Goal: Transaction & Acquisition: Purchase product/service

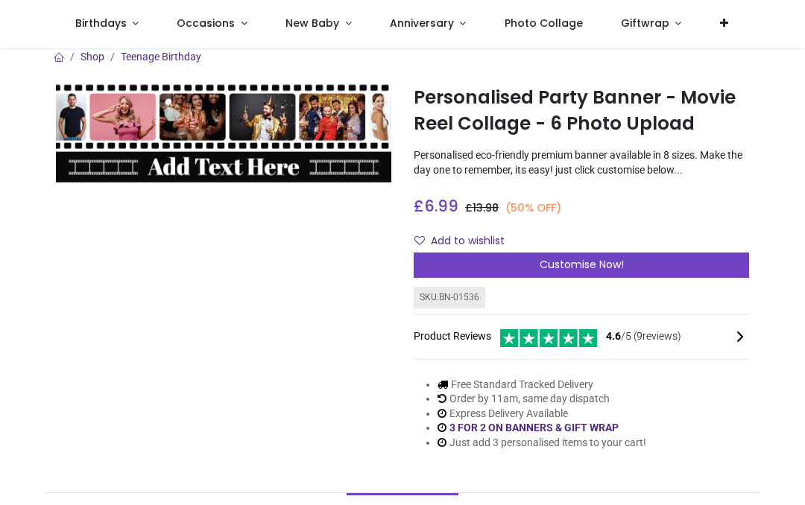
scroll to position [7, 0]
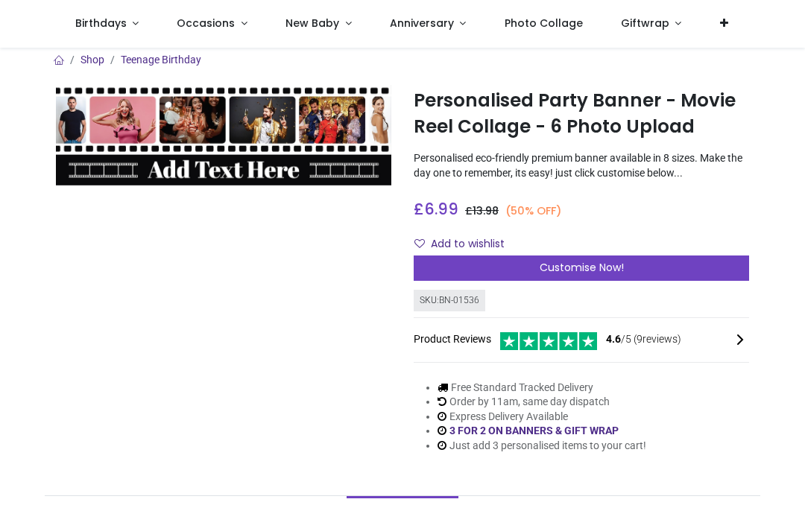
click at [582, 264] on span "Customise Now!" at bounding box center [582, 267] width 84 height 15
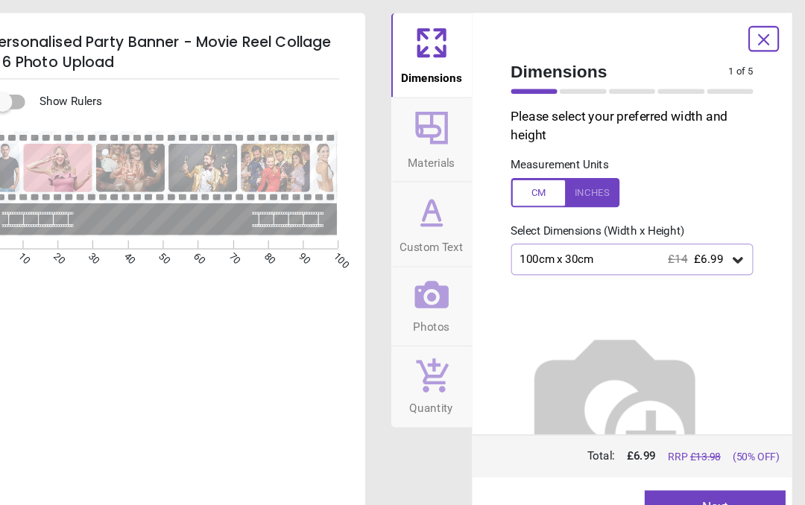
click at [548, 175] on div at bounding box center [584, 177] width 100 height 27
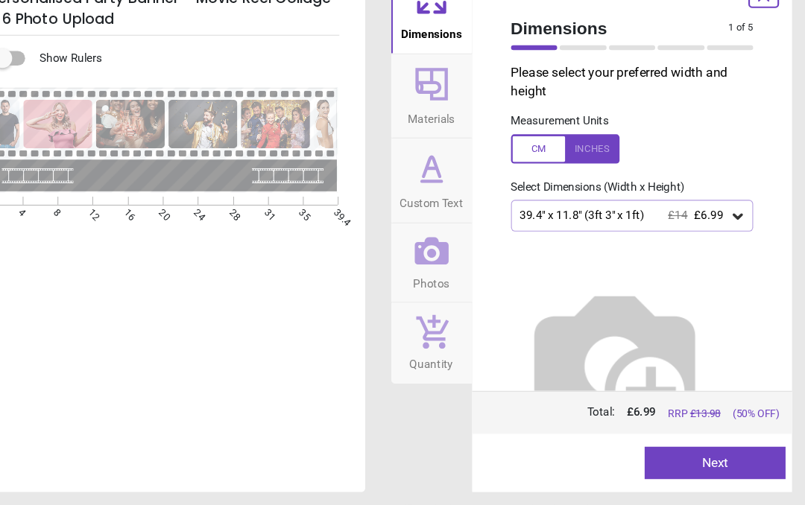
click at [739, 237] on icon at bounding box center [743, 239] width 9 height 5
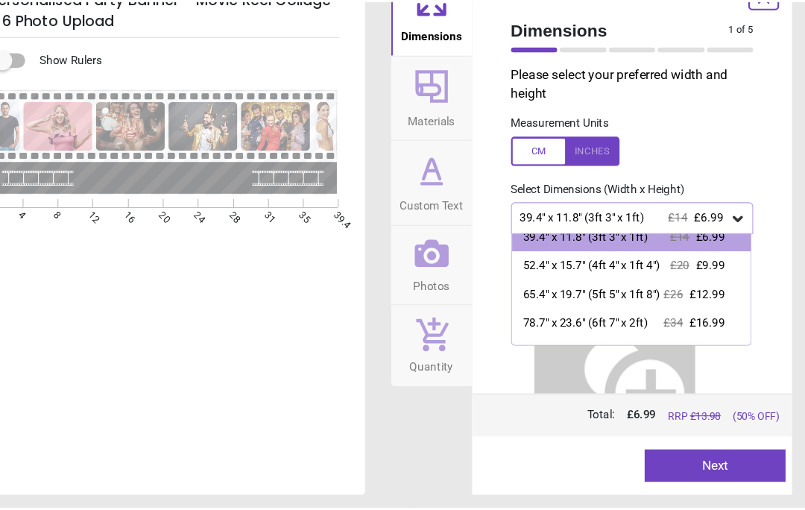
scroll to position [8, 0]
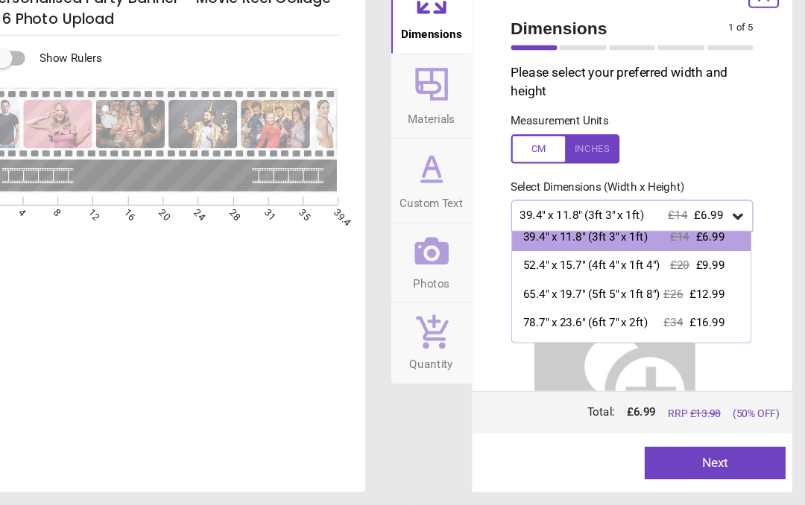
click at [589, 304] on div "65.4" x 19.7" (5ft 5" x 1ft 8")" at bounding box center [609, 311] width 126 height 15
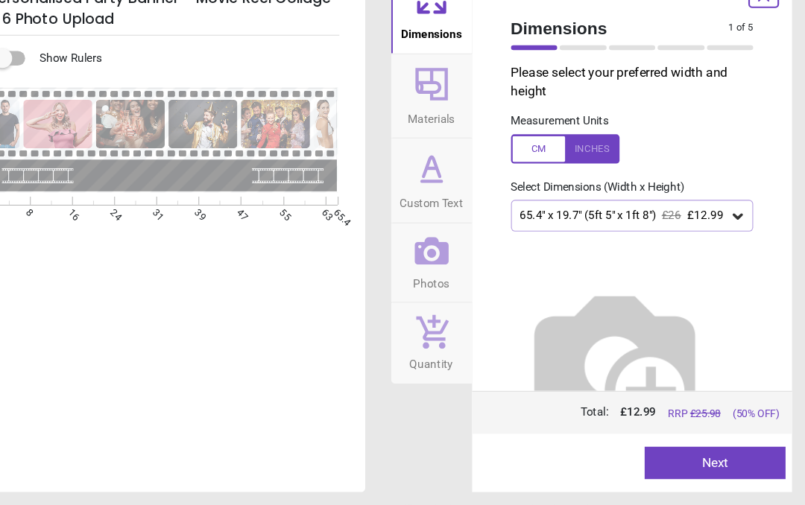
click at [660, 452] on button "Next" at bounding box center [722, 467] width 130 height 30
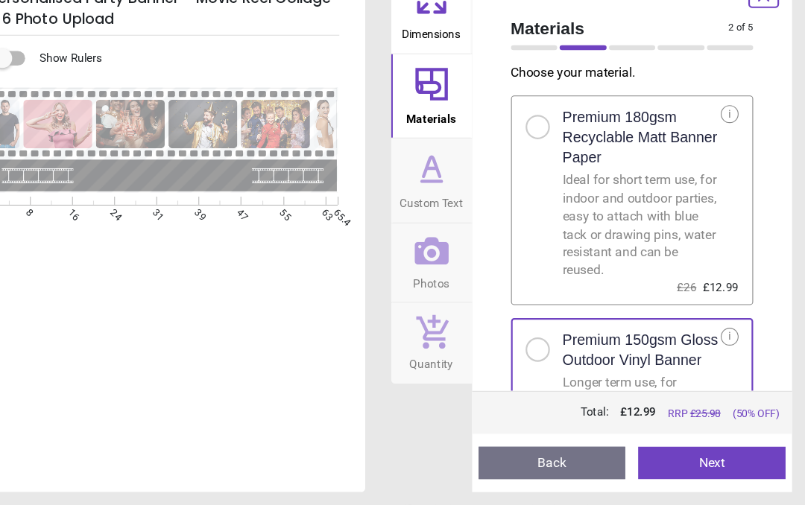
click at [660, 452] on button "Next" at bounding box center [719, 467] width 136 height 30
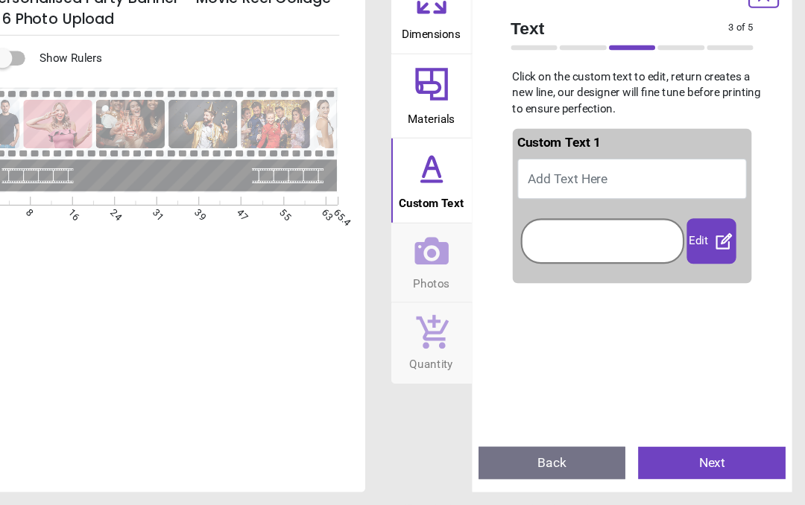
click at [550, 198] on span "Add Text Here" at bounding box center [586, 205] width 73 height 14
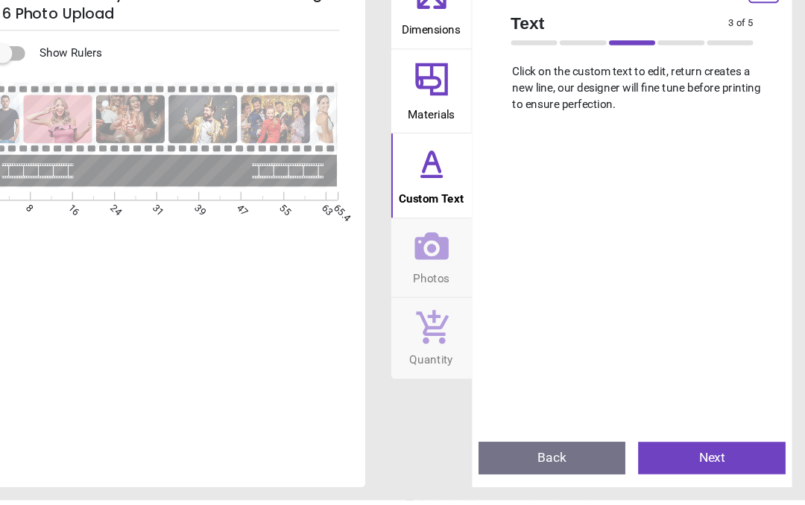
scroll to position [4, 0]
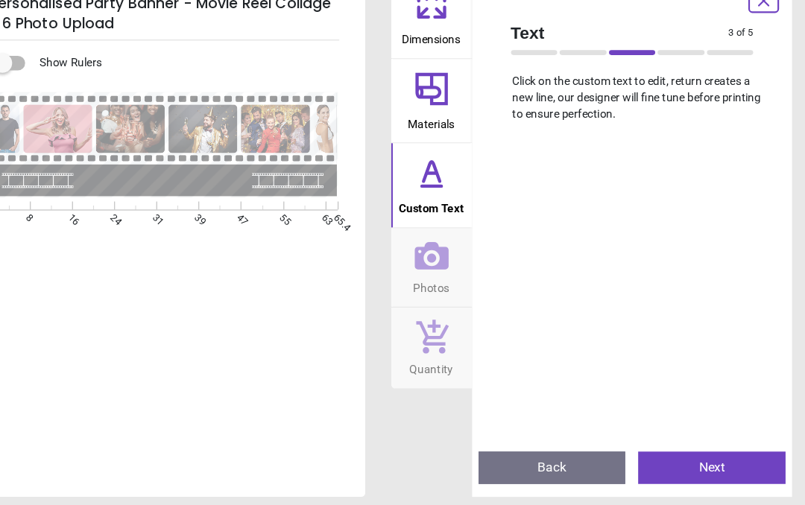
type textarea "**********"
click at [658, 452] on button "Next" at bounding box center [719, 467] width 136 height 30
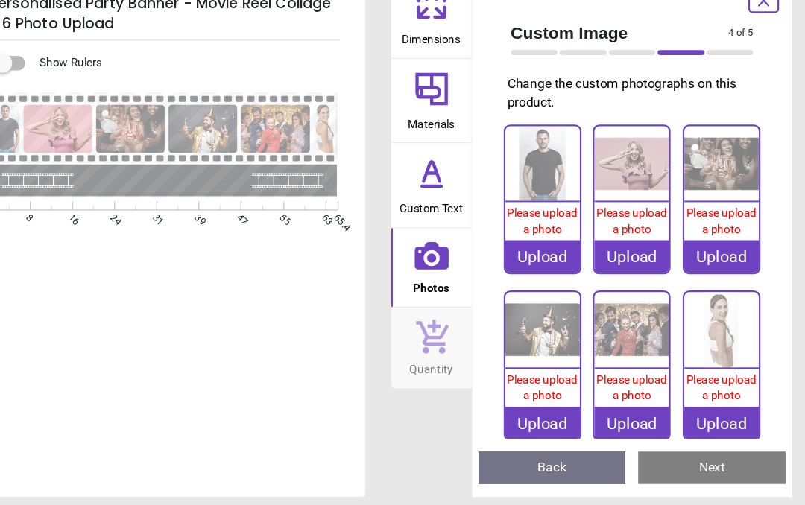
click at [529, 257] on div "Upload" at bounding box center [563, 272] width 69 height 30
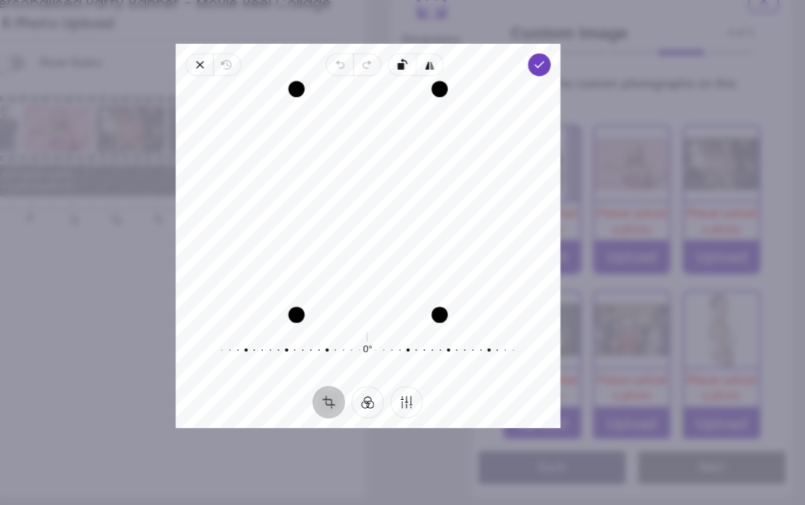
click at [549, 85] on span "Done" at bounding box center [559, 95] width 21 height 21
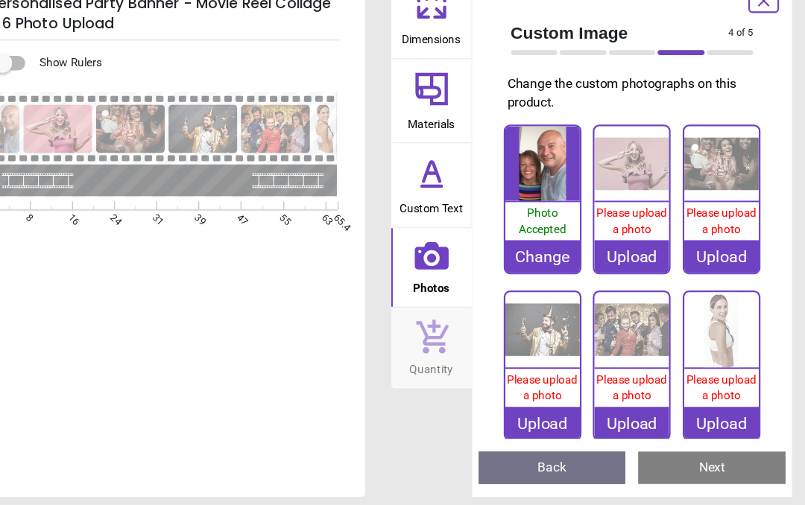
click at [613, 226] on span "Please upload a photo" at bounding box center [645, 239] width 65 height 27
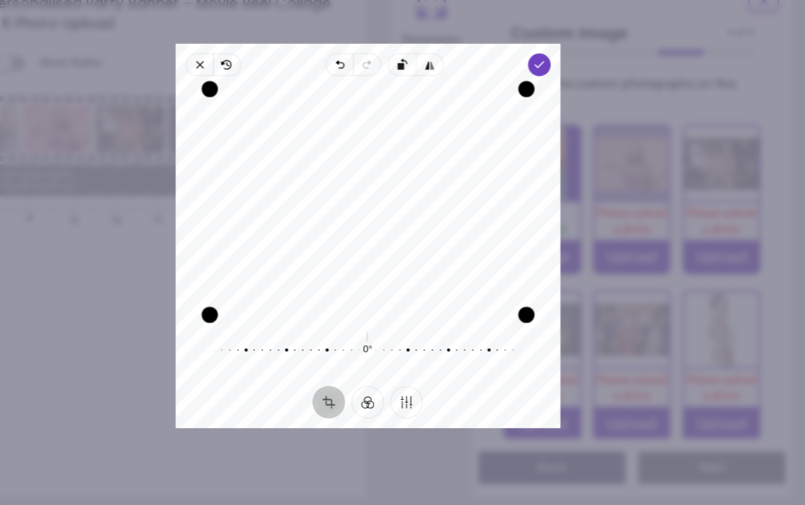
click at [556, 92] on polyline "button" at bounding box center [560, 94] width 8 height 5
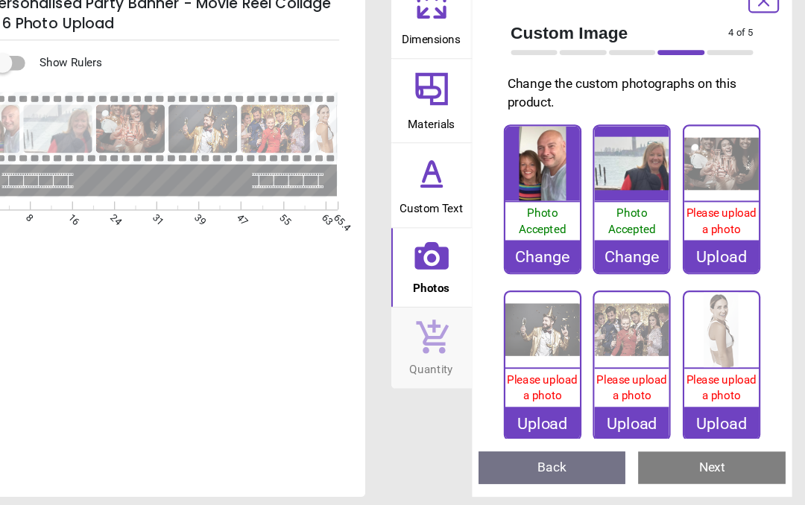
click at [695, 226] on span "Please upload a photo" at bounding box center [727, 239] width 65 height 27
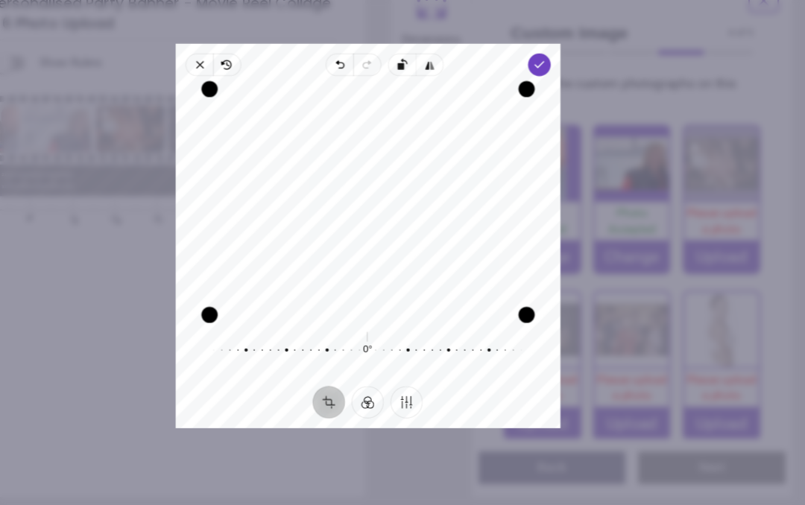
click at [418, 216] on div "Recenter" at bounding box center [403, 222] width 330 height 208
click at [235, 85] on span "Close" at bounding box center [247, 95] width 25 height 21
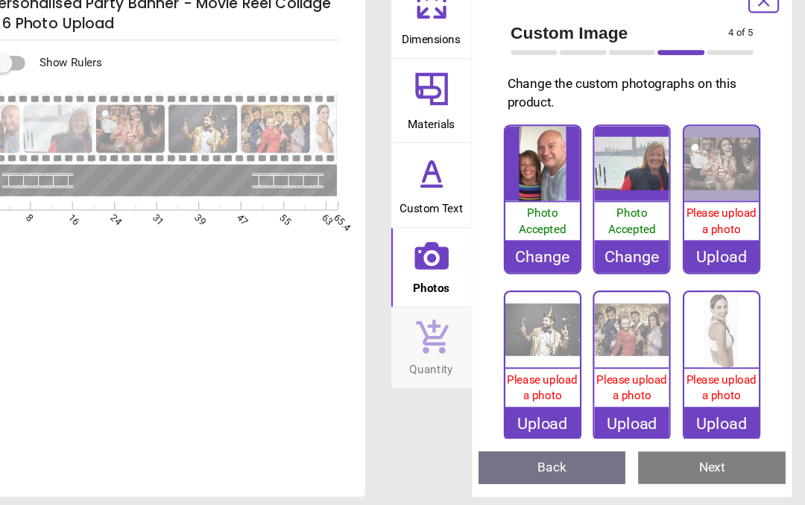
click at [694, 257] on div "Upload" at bounding box center [728, 272] width 69 height 30
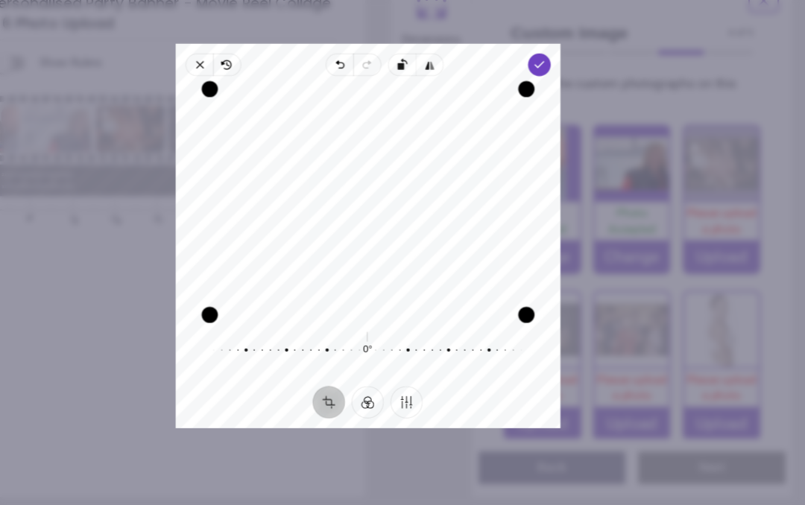
click at [549, 85] on span "Done" at bounding box center [559, 95] width 21 height 21
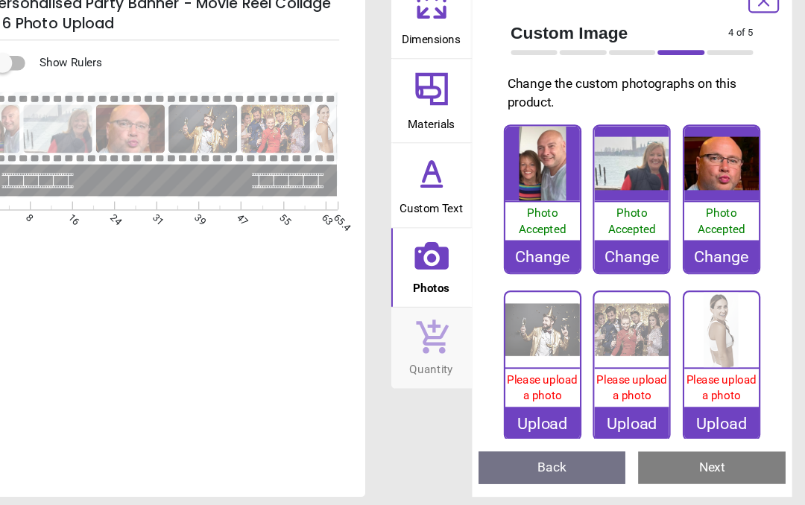
click at [529, 305] on img at bounding box center [563, 339] width 69 height 69
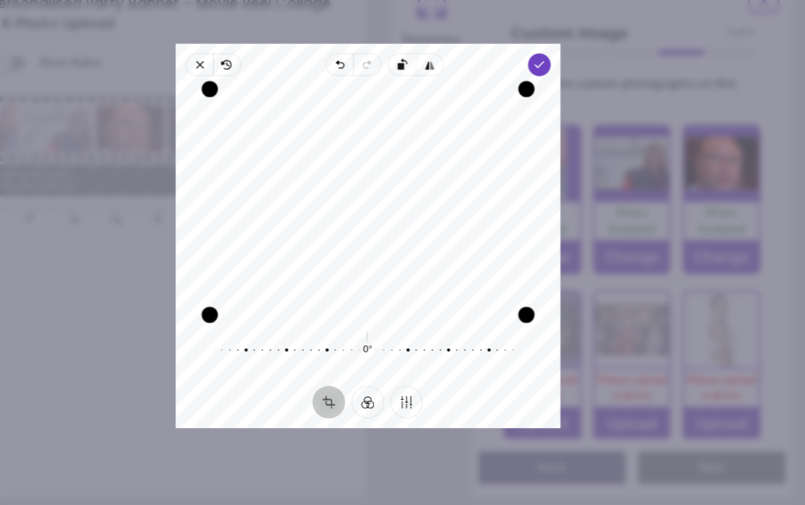
click at [554, 89] on icon "button" at bounding box center [560, 95] width 12 height 12
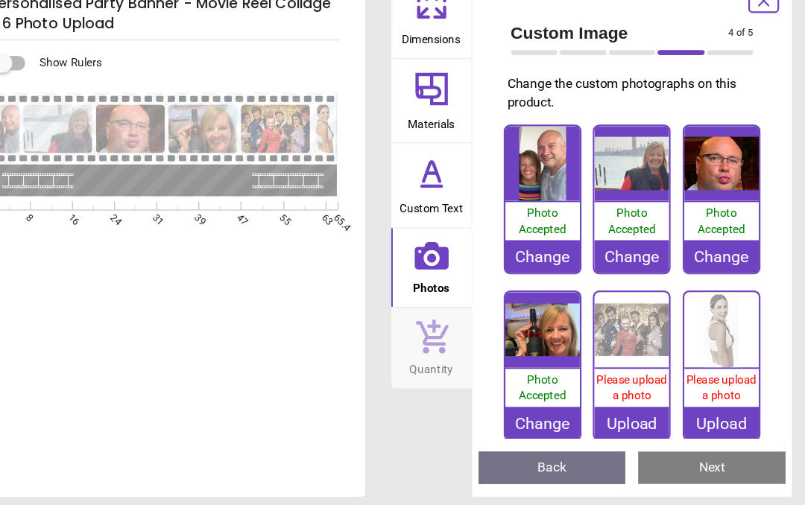
click at [611, 320] on img at bounding box center [645, 339] width 69 height 69
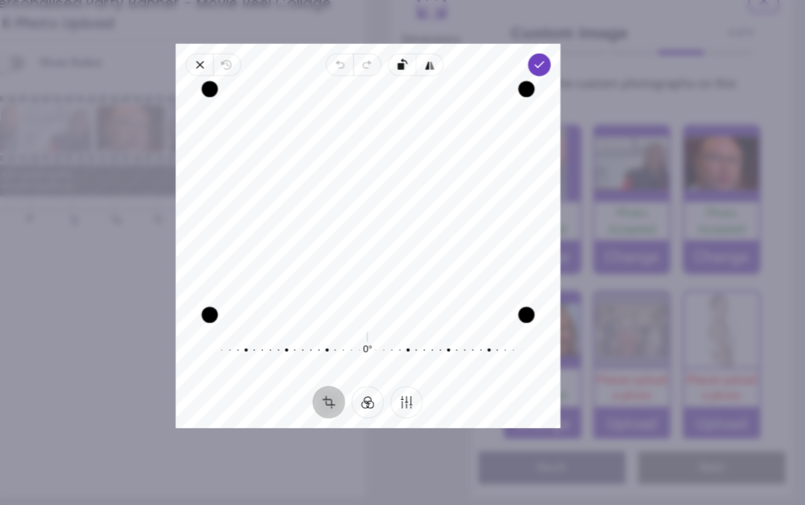
click at [556, 92] on polyline "button" at bounding box center [560, 94] width 8 height 5
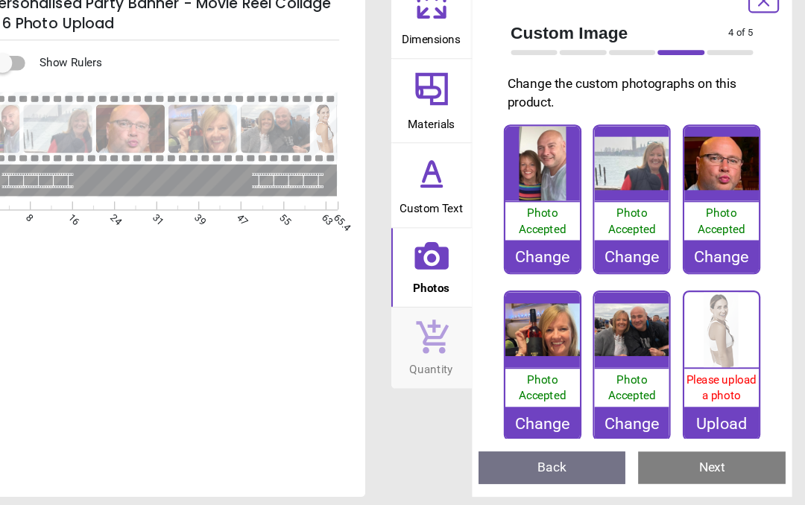
click at [694, 376] on div "Please upload a photo" at bounding box center [728, 393] width 69 height 35
click at [694, 411] on div "Upload" at bounding box center [728, 426] width 69 height 30
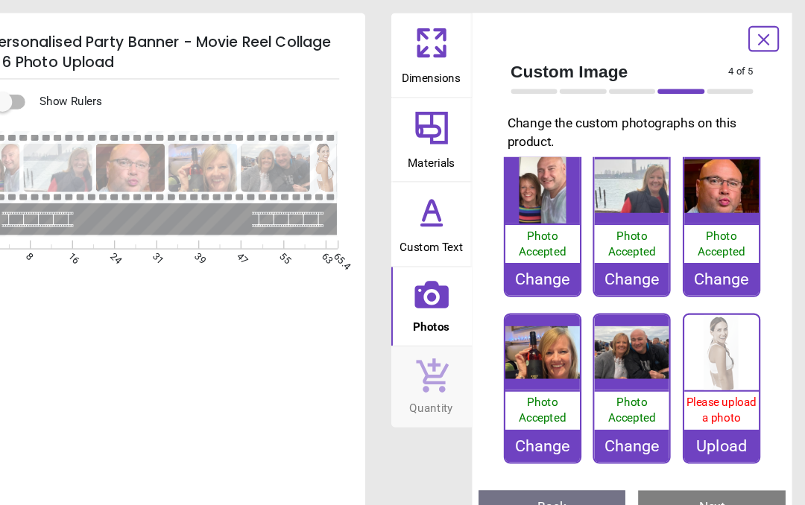
scroll to position [14, 0]
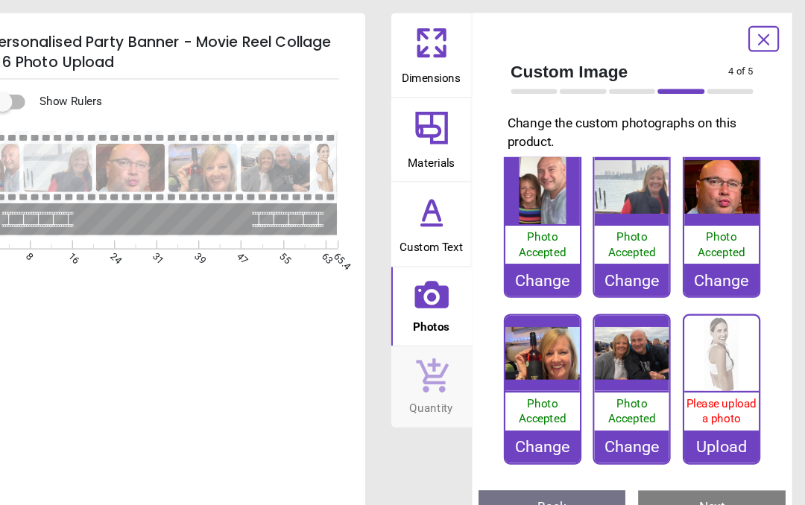
click at [662, 458] on button "Next" at bounding box center [719, 467] width 136 height 30
click at [694, 398] on div "Upload" at bounding box center [728, 412] width 69 height 30
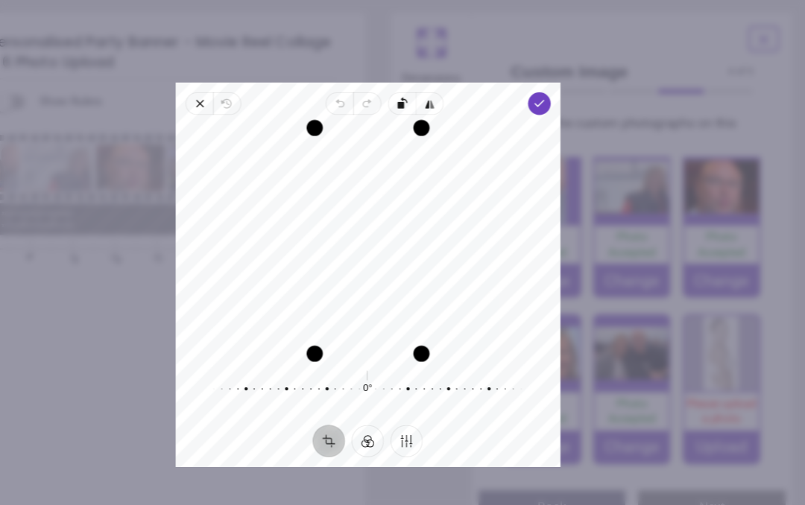
click at [554, 91] on icon "button" at bounding box center [560, 95] width 12 height 12
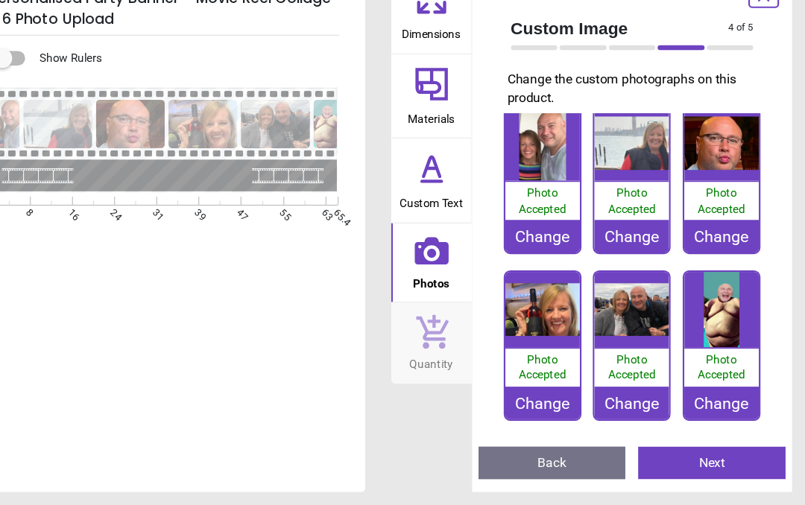
click at [653, 452] on button "Next" at bounding box center [719, 467] width 136 height 30
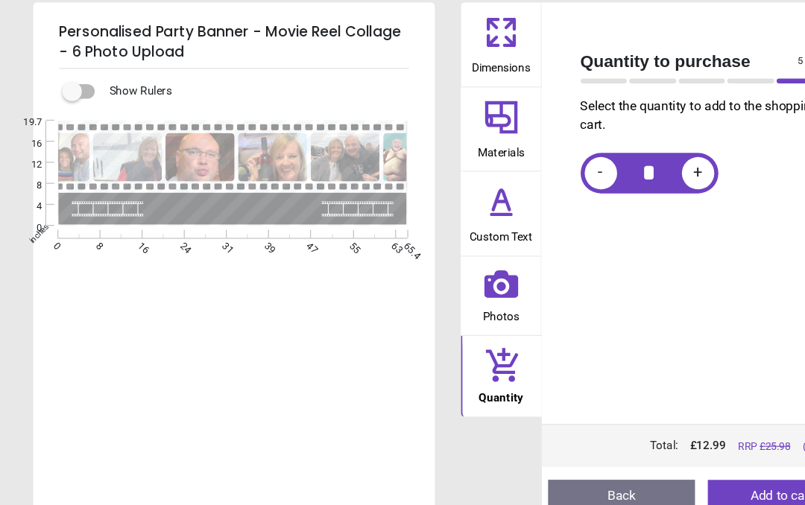
scroll to position [7, 0]
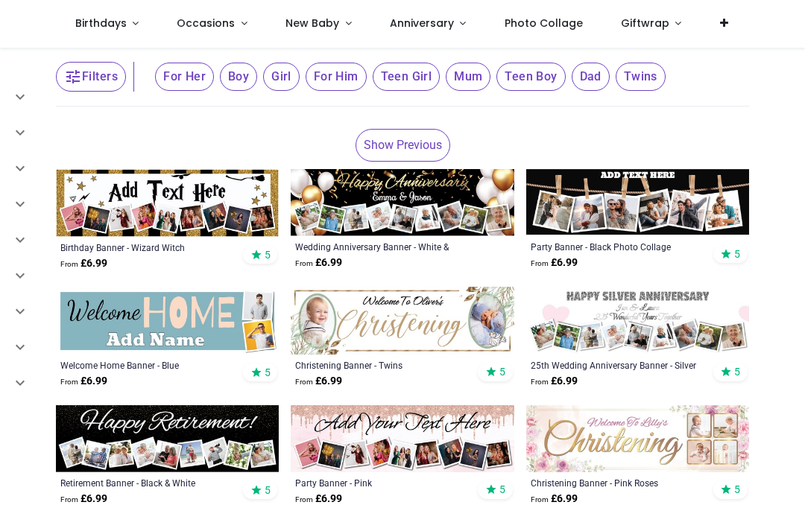
scroll to position [213, 0]
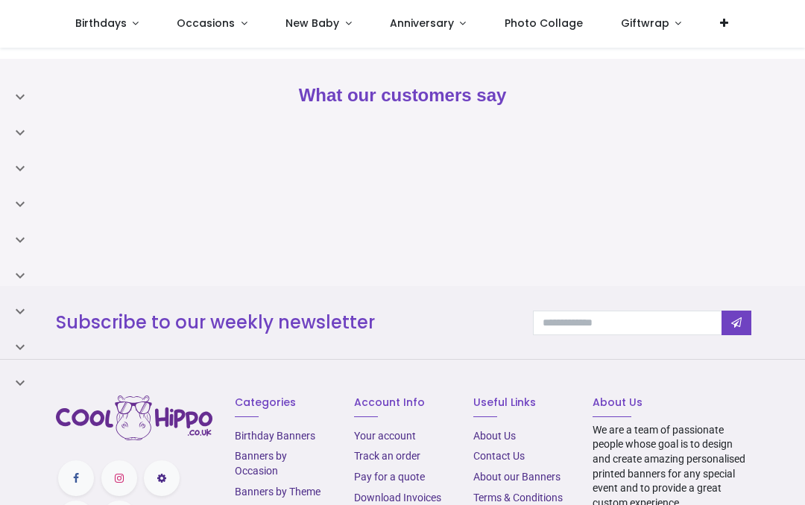
scroll to position [6027, 0]
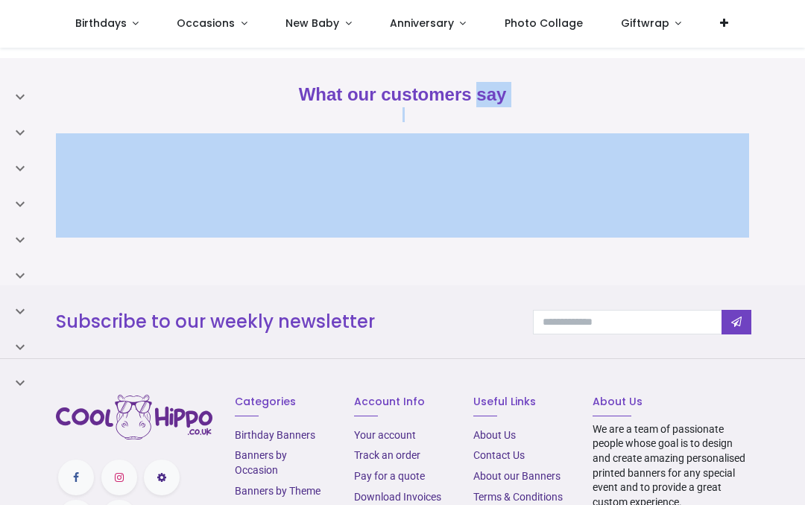
click at [499, 300] on div "Subscribe to our weekly newsletter Thanks" at bounding box center [403, 321] width 716 height 73
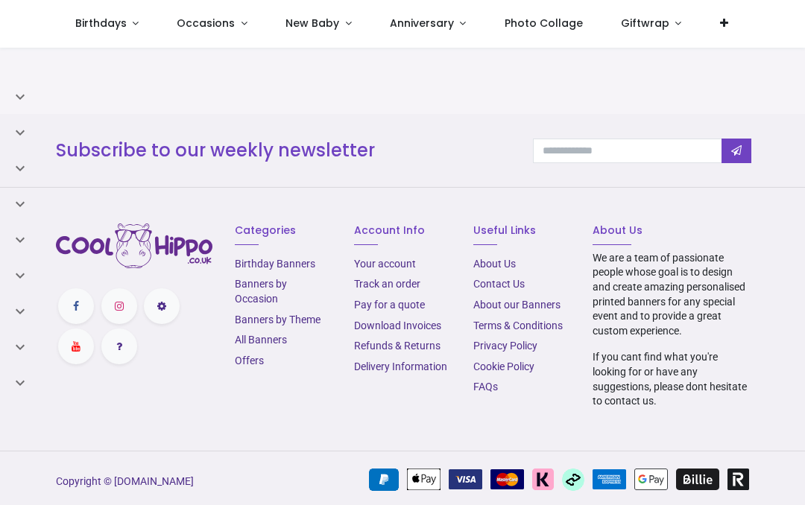
scroll to position [6197, 0]
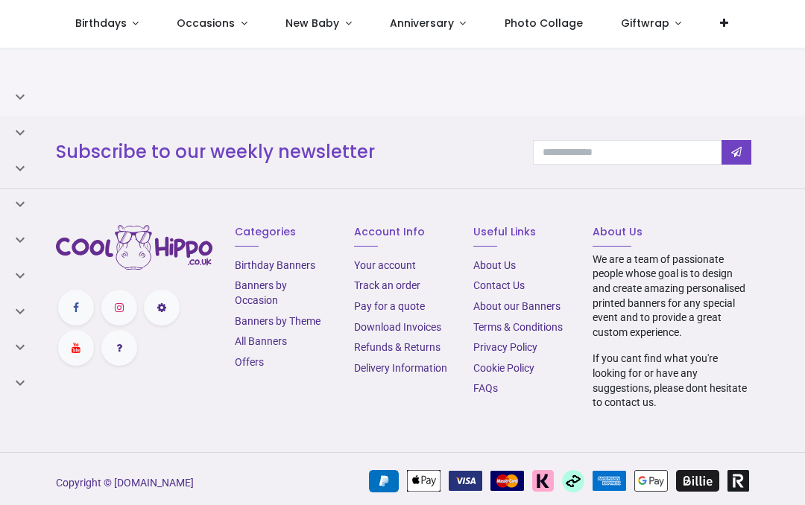
click at [536, 304] on link "About our Banners" at bounding box center [516, 306] width 87 height 12
